Goal: Task Accomplishment & Management: Use online tool/utility

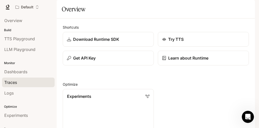
click at [12, 82] on span "Traces" at bounding box center [10, 82] width 13 height 6
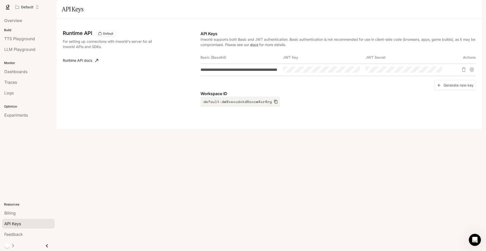
scroll to position [272, 0]
